Goal: Information Seeking & Learning: Understand process/instructions

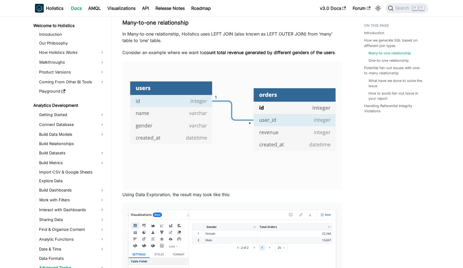
scroll to position [72, 0]
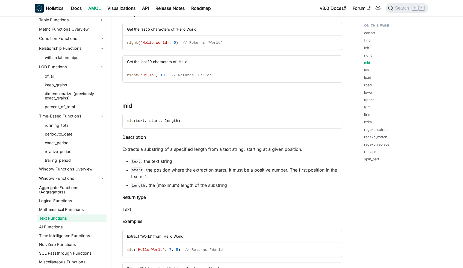
scroll to position [663, 0]
click at [70, 232] on link "Time Intelligence Functions" at bounding box center [71, 236] width 69 height 8
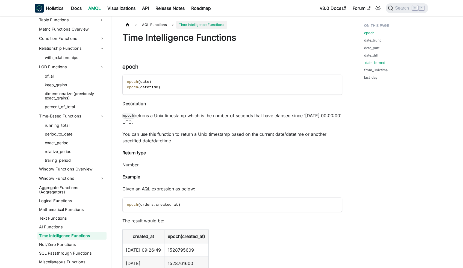
click at [375, 61] on link "date_format" at bounding box center [375, 62] width 20 height 5
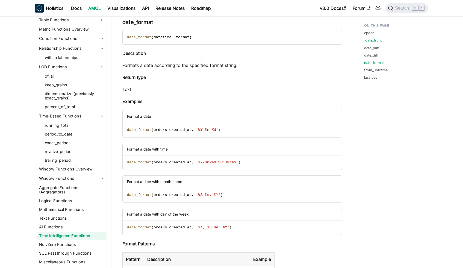
click at [372, 42] on link "date_trunc" at bounding box center [373, 40] width 17 height 5
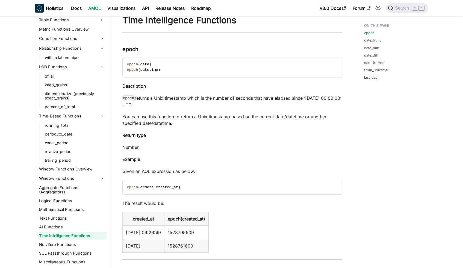
scroll to position [17, 0]
click at [373, 63] on link "date_format" at bounding box center [375, 62] width 20 height 5
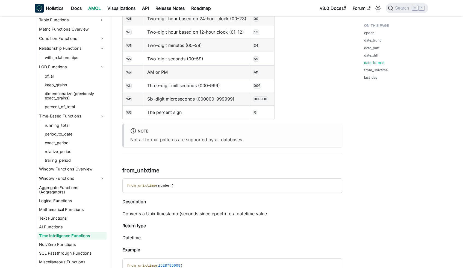
scroll to position [1864, 0]
